Goal: Navigation & Orientation: Find specific page/section

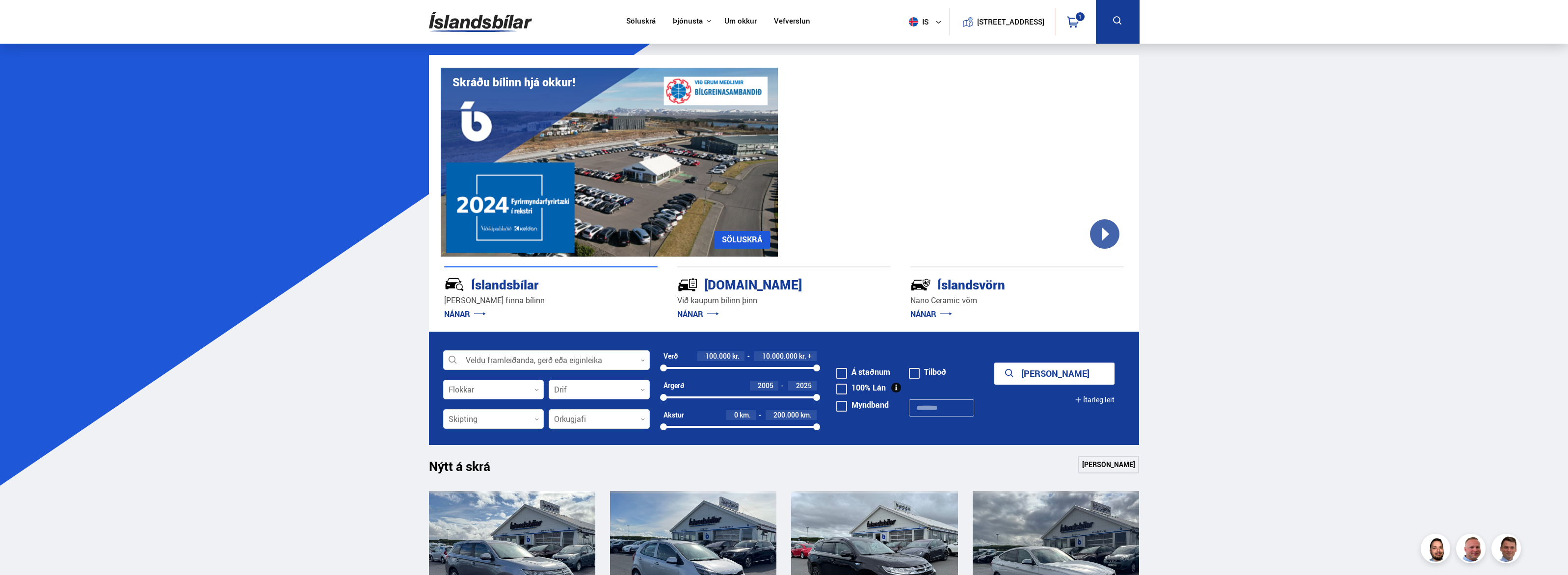
click at [726, 21] on link "Um okkur" at bounding box center [741, 22] width 32 height 10
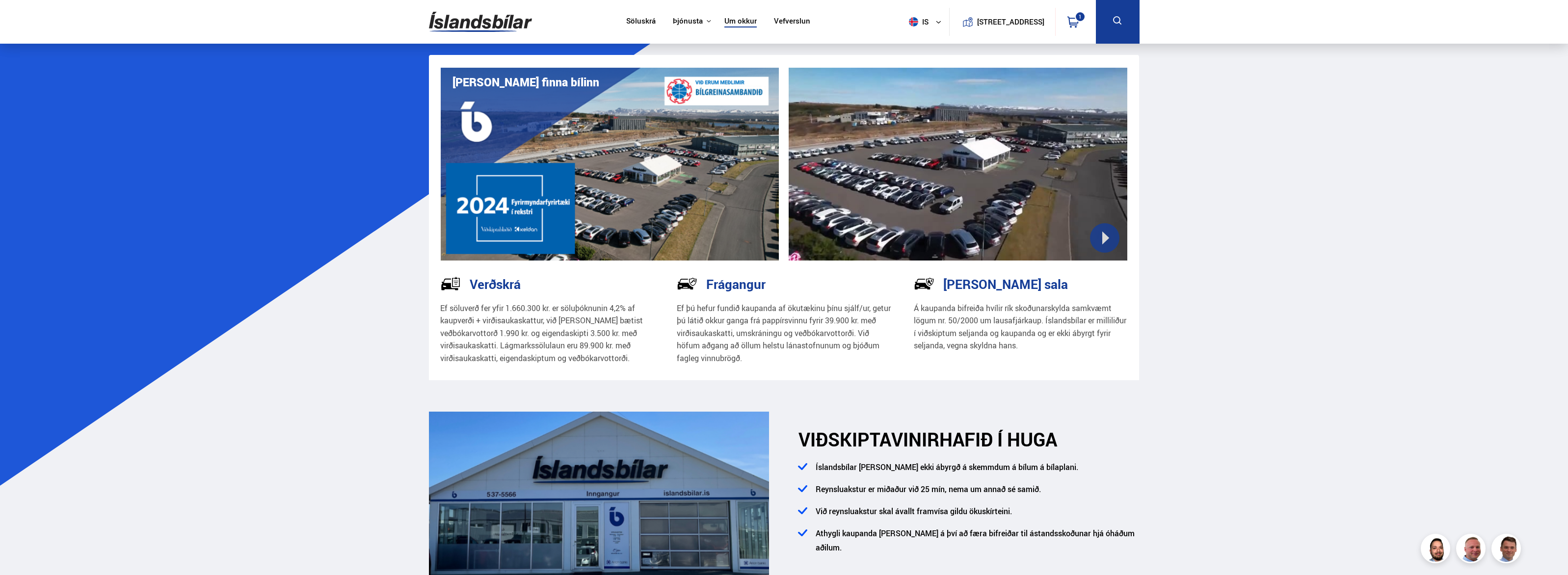
click at [793, 21] on link "Vefverslun" at bounding box center [792, 22] width 36 height 10
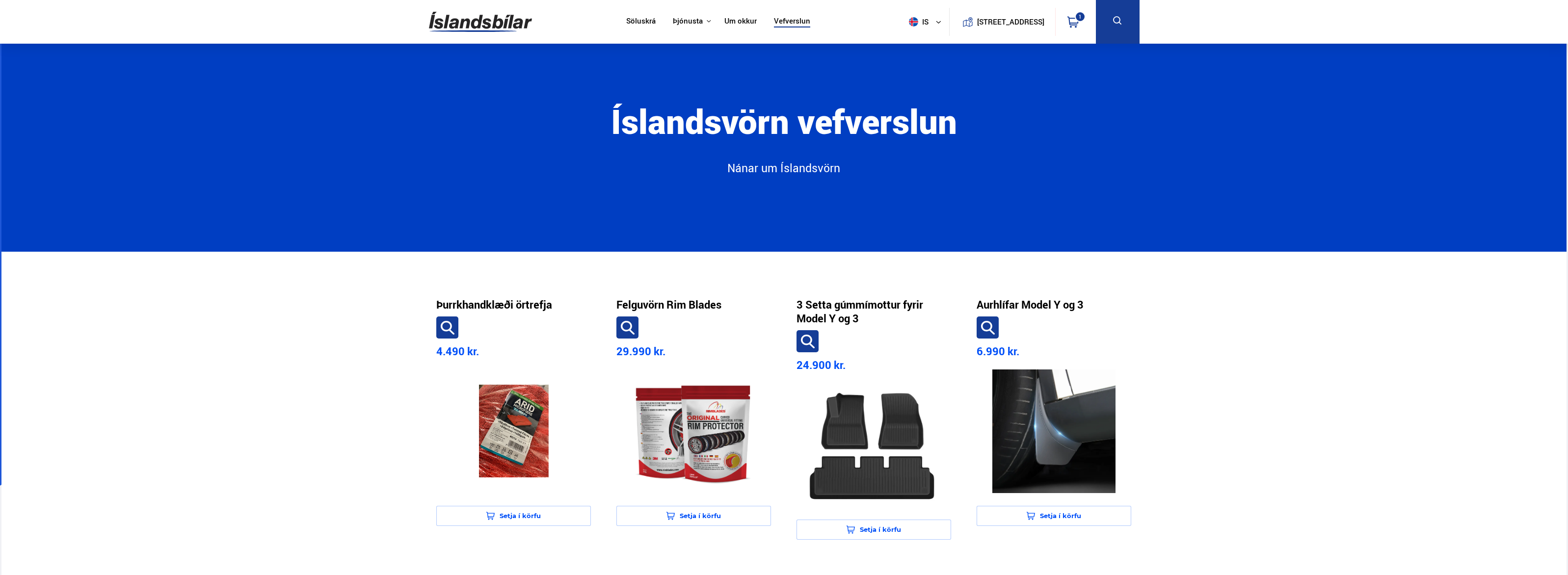
click at [914, 23] on span "is" at bounding box center [918, 21] width 25 height 9
click at [911, 43] on link "en" at bounding box center [920, 41] width 52 height 14
click at [723, 23] on link "Um okkur" at bounding box center [739, 22] width 32 height 10
